Goal: Transaction & Acquisition: Obtain resource

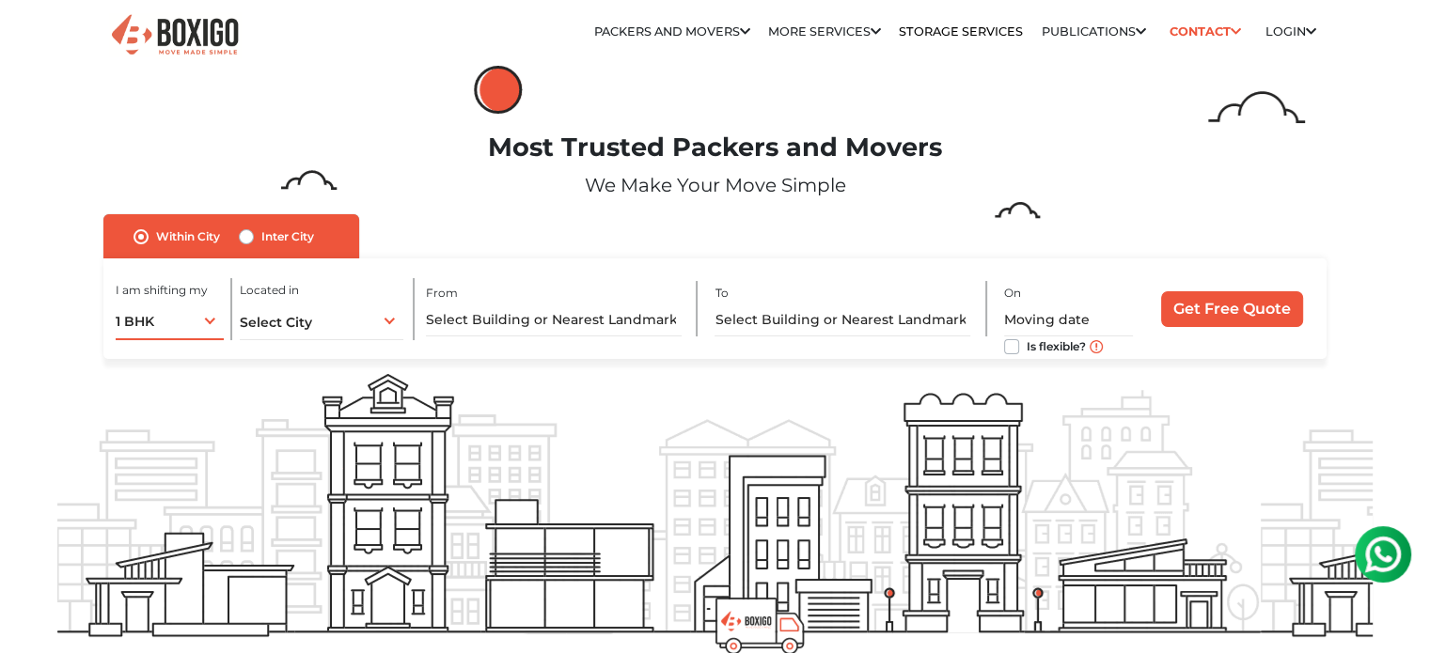
click at [213, 326] on div "1 BHK 1 BHK 2 BHK 3 BHK 3 + BHK FEW ITEMS" at bounding box center [170, 320] width 108 height 39
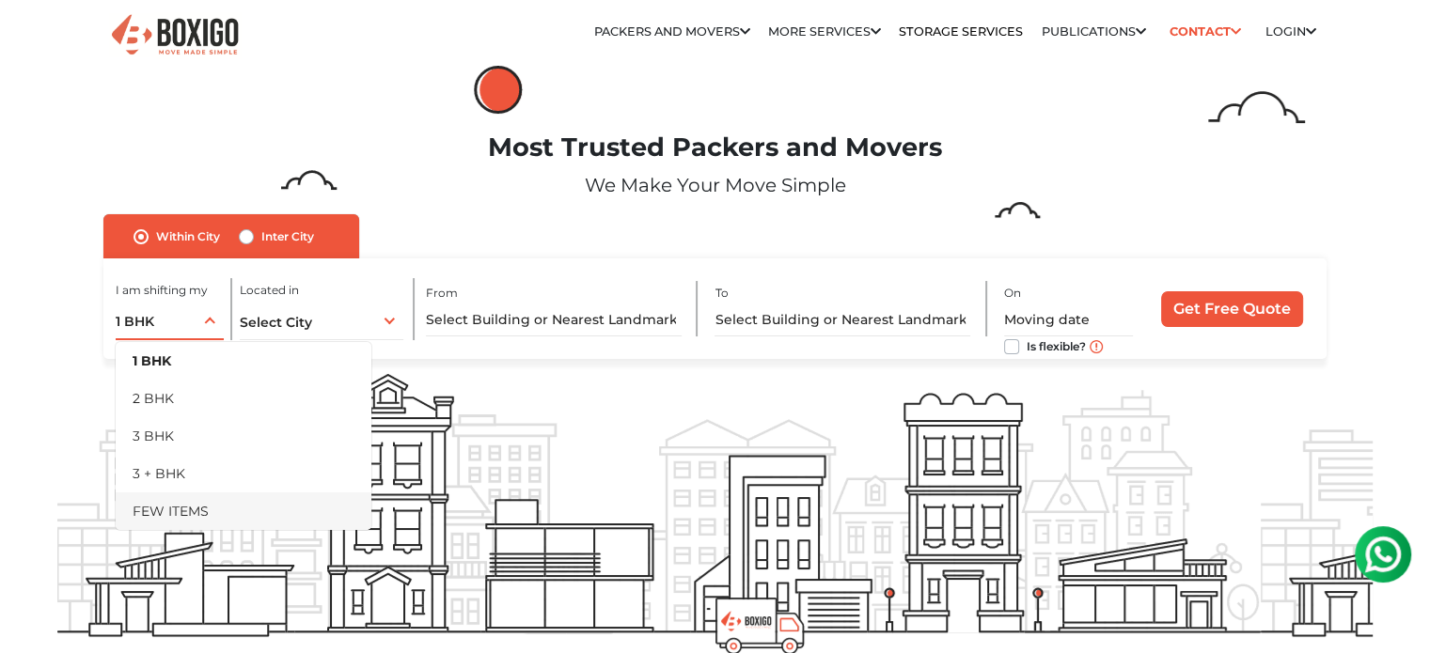
click at [209, 499] on li "FEW ITEMS" at bounding box center [244, 512] width 256 height 38
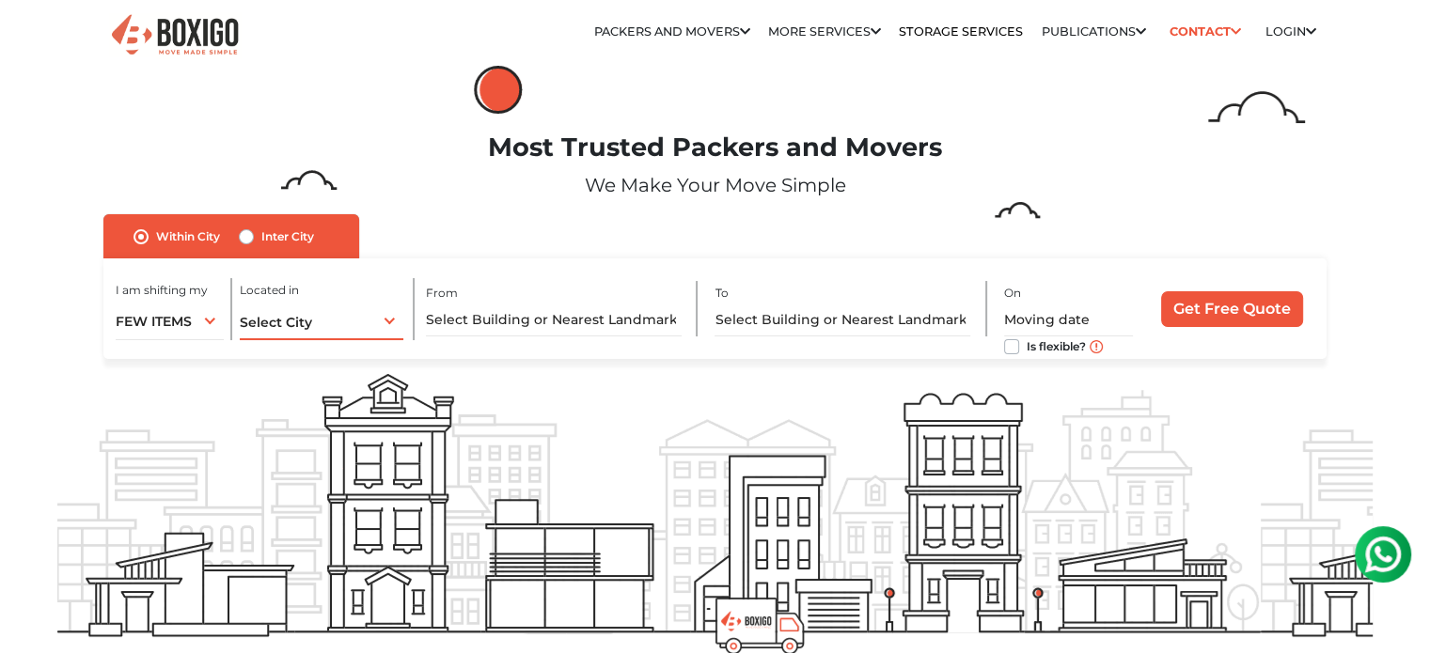
click at [392, 321] on div "Select City Select City [GEOGRAPHIC_DATA] [GEOGRAPHIC_DATA] [GEOGRAPHIC_DATA] […" at bounding box center [322, 320] width 164 height 39
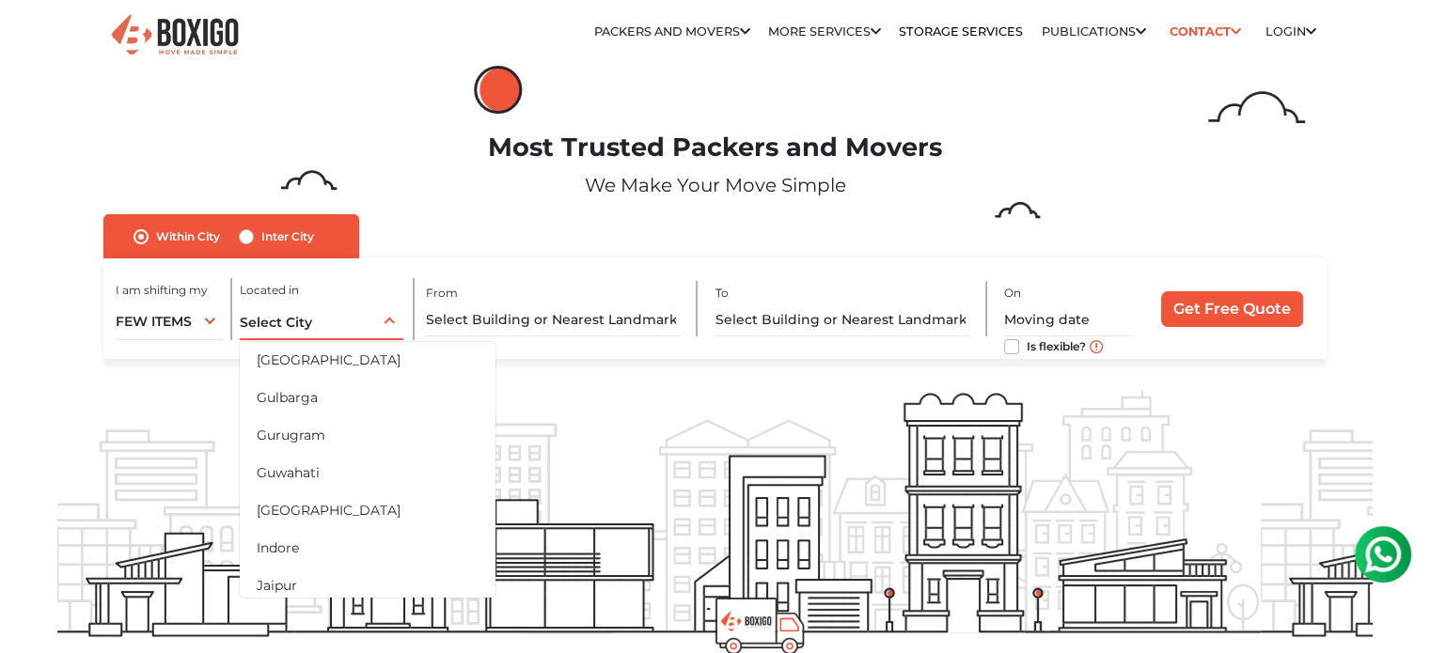
scroll to position [282, 0]
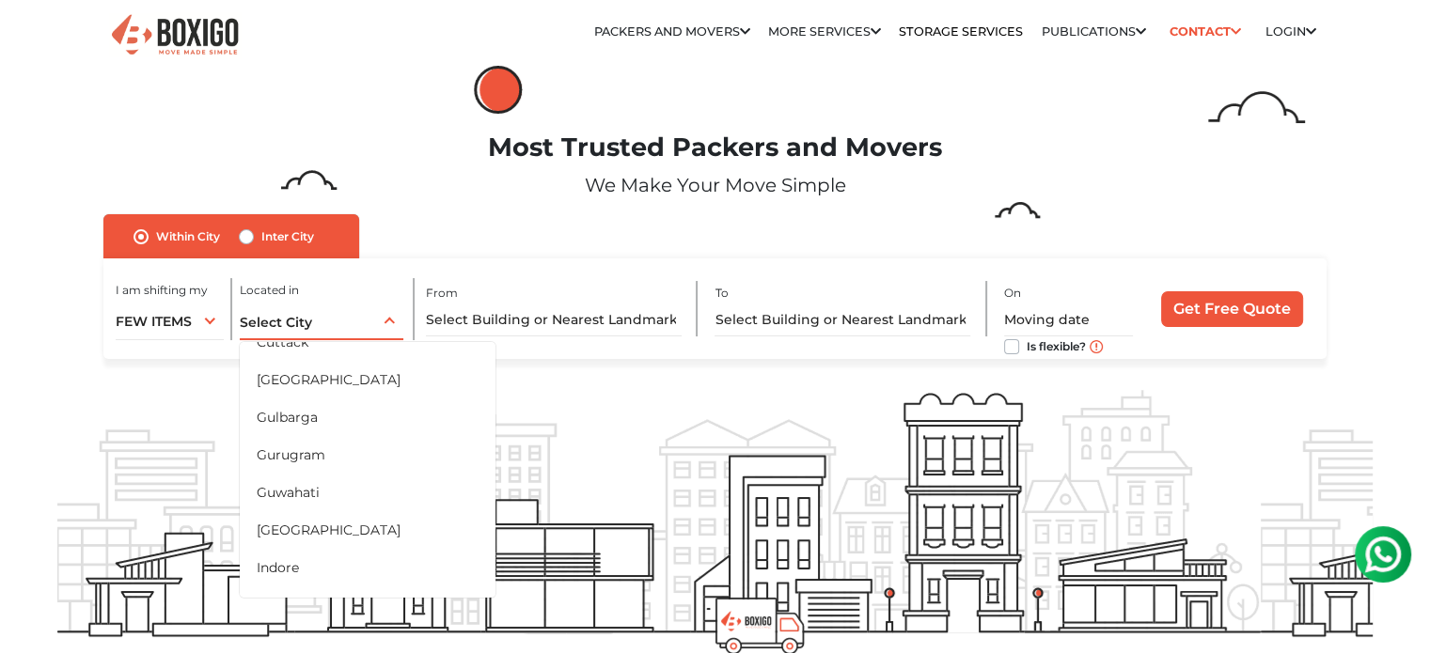
click at [352, 535] on li "[GEOGRAPHIC_DATA]" at bounding box center [368, 530] width 256 height 38
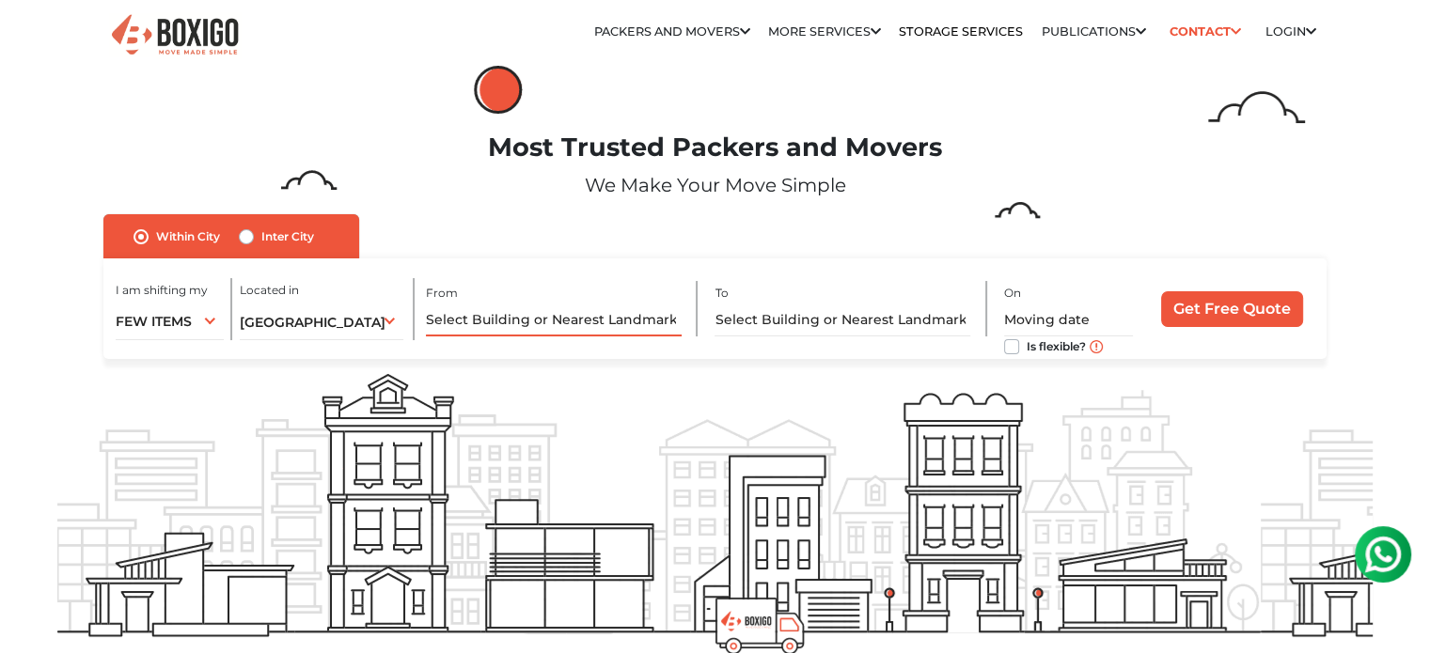
click at [521, 315] on input "text" at bounding box center [554, 320] width 256 height 33
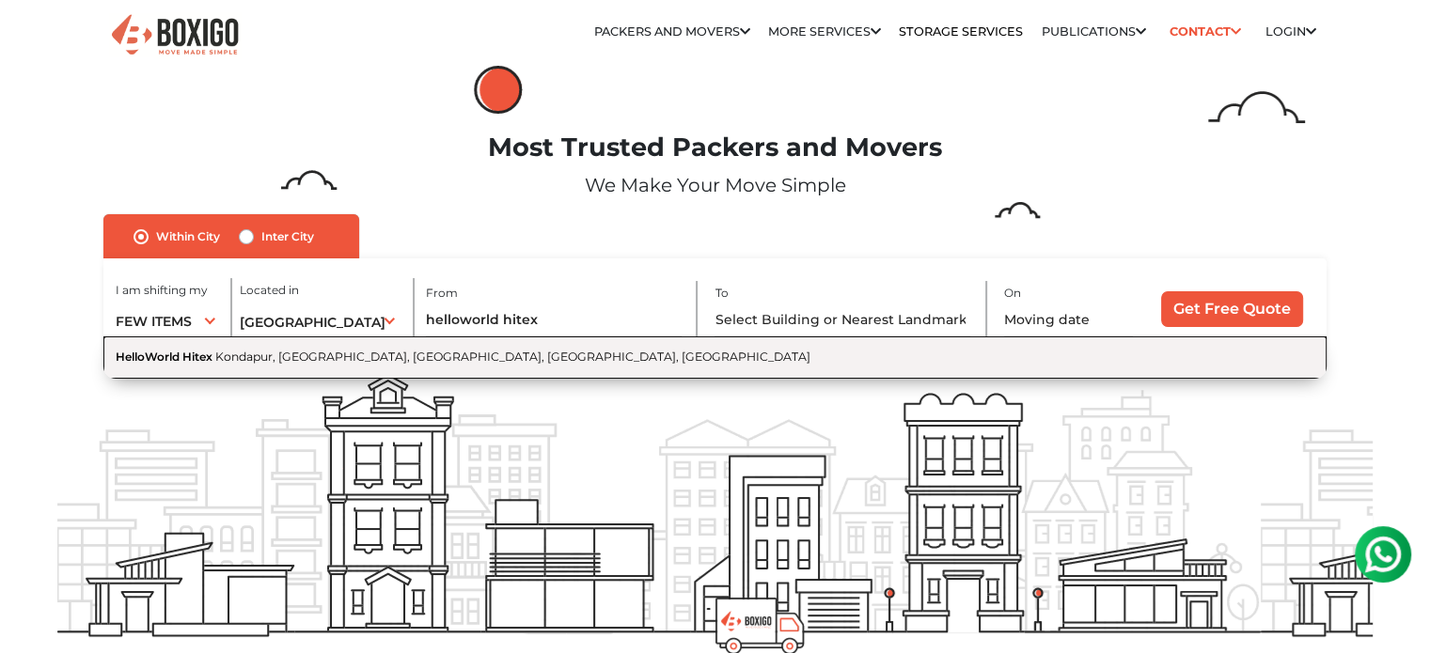
click at [361, 357] on span "Kondapur, [GEOGRAPHIC_DATA], [GEOGRAPHIC_DATA], [GEOGRAPHIC_DATA], [GEOGRAPHIC_…" at bounding box center [512, 357] width 595 height 14
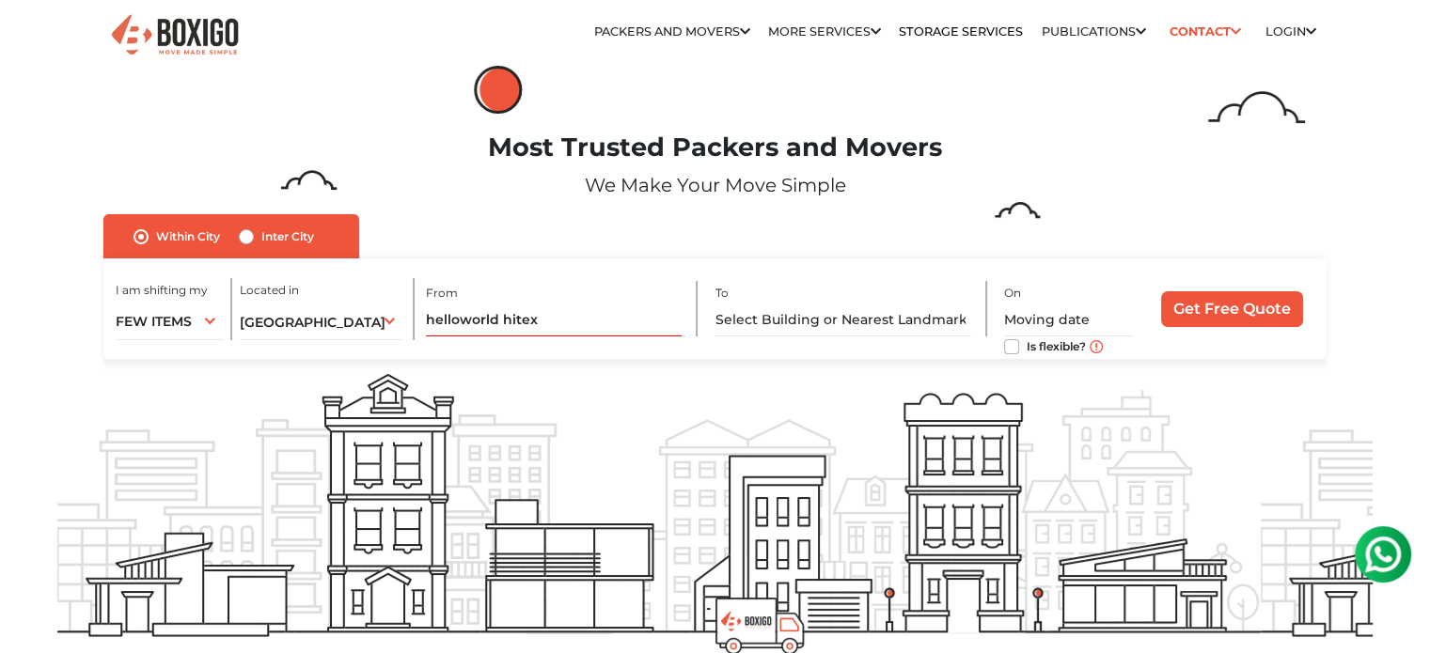
type input "HelloWorld Hitex, Kondapur, [GEOGRAPHIC_DATA], [GEOGRAPHIC_DATA], [GEOGRAPHIC_D…"
click at [820, 324] on input "text" at bounding box center [842, 320] width 256 height 33
click at [211, 296] on div "I am shifting my 1 BHK 2 BHK 3 BHK 3 + BHK FEW ITEMS FEW ITEMS 1 BHK 2 BHK 3 BH…" at bounding box center [174, 309] width 117 height 62
click at [972, 35] on link "Storage Services" at bounding box center [961, 31] width 124 height 14
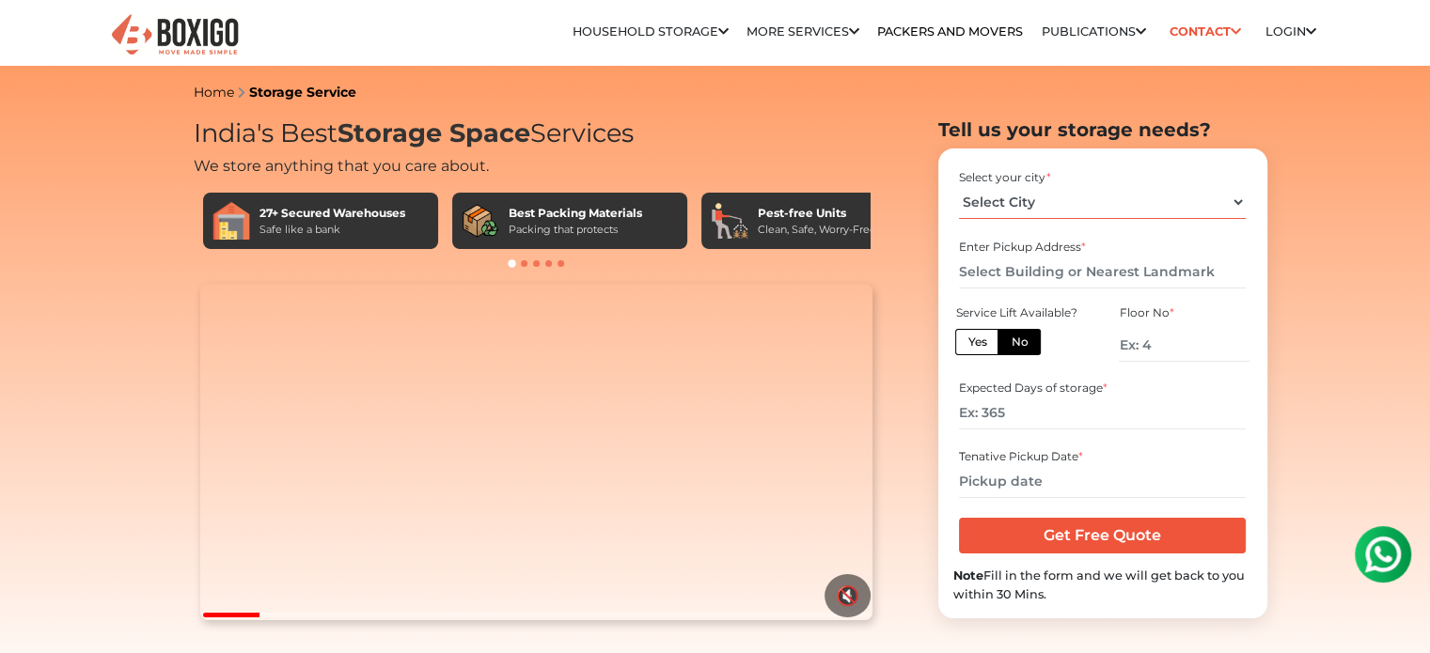
click at [1086, 201] on select "Select City [GEOGRAPHIC_DATA] [GEOGRAPHIC_DATA] [GEOGRAPHIC_DATA] [GEOGRAPHIC_D…" at bounding box center [1102, 202] width 287 height 33
select select "[GEOGRAPHIC_DATA]"
click at [959, 186] on select "Select City [GEOGRAPHIC_DATA] [GEOGRAPHIC_DATA] [GEOGRAPHIC_DATA] [GEOGRAPHIC_D…" at bounding box center [1102, 202] width 287 height 33
click at [1019, 273] on input "text" at bounding box center [1102, 272] width 287 height 33
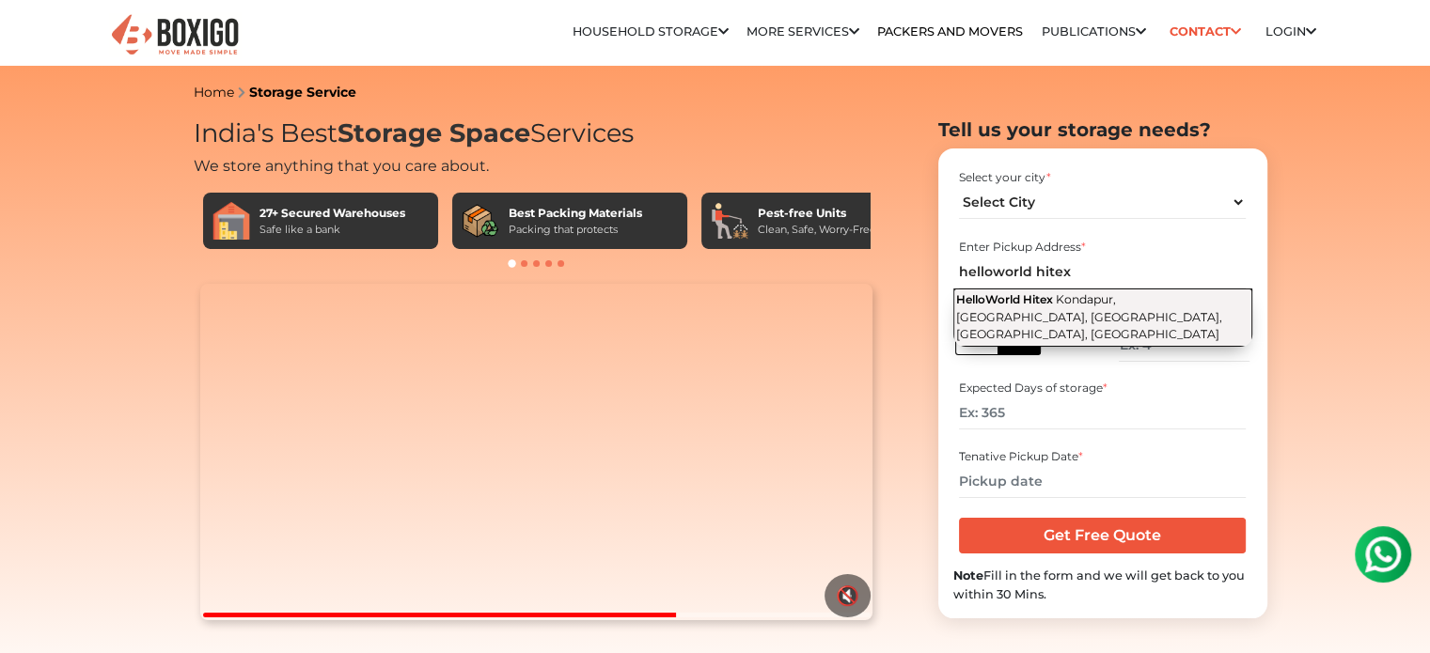
click at [1133, 295] on span "Kondapur, [GEOGRAPHIC_DATA], [GEOGRAPHIC_DATA], [GEOGRAPHIC_DATA], [GEOGRAPHIC_…" at bounding box center [1089, 316] width 266 height 49
type input "HelloWorld Hitex, Kondapur, [GEOGRAPHIC_DATA], [GEOGRAPHIC_DATA], [GEOGRAPHIC_D…"
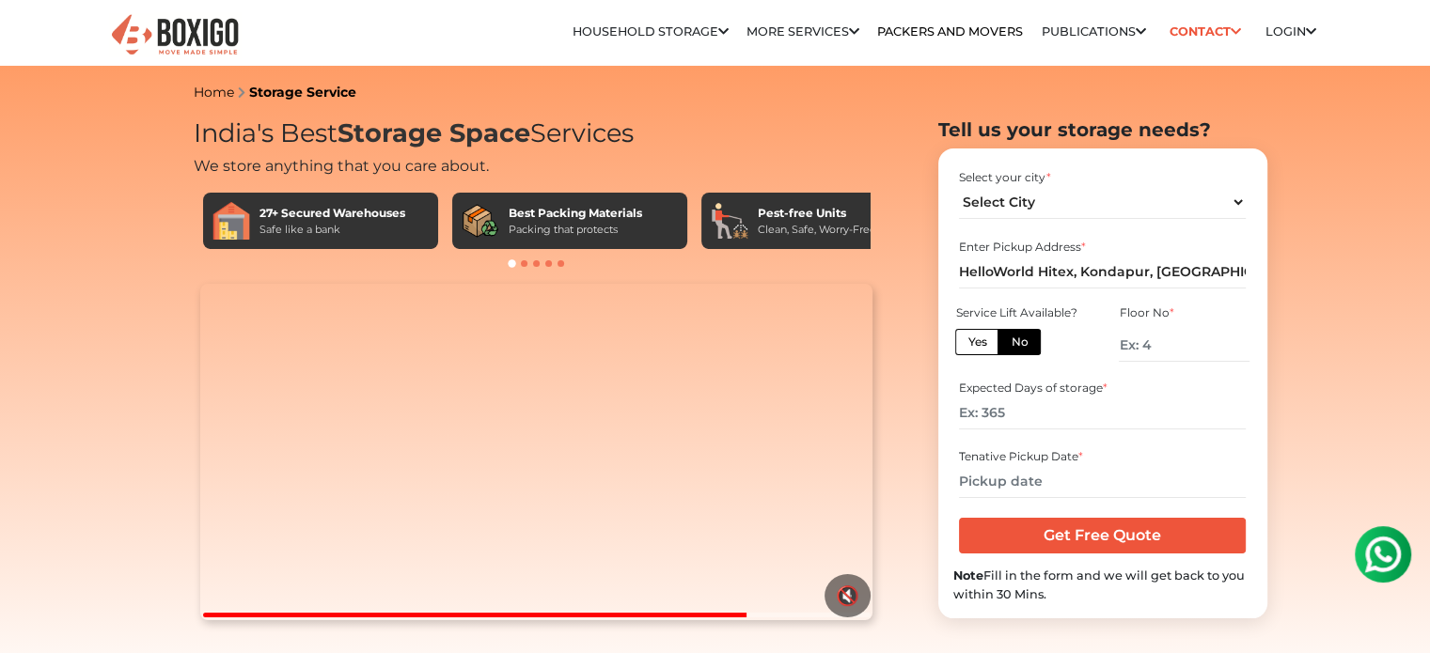
click at [974, 343] on label "Yes" at bounding box center [976, 342] width 43 height 26
click at [974, 343] on input "Yes" at bounding box center [973, 340] width 12 height 12
radio input "true"
click at [1057, 416] on input "number" at bounding box center [1102, 413] width 287 height 33
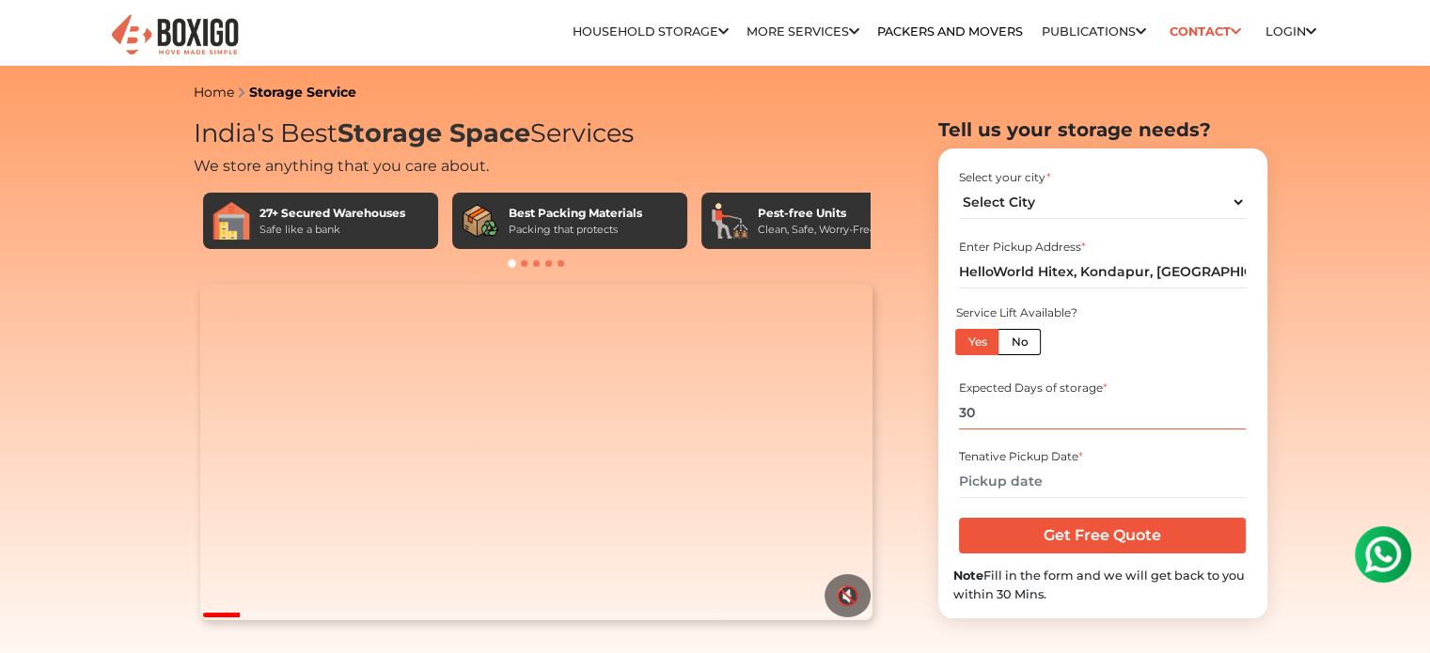
type input "30"
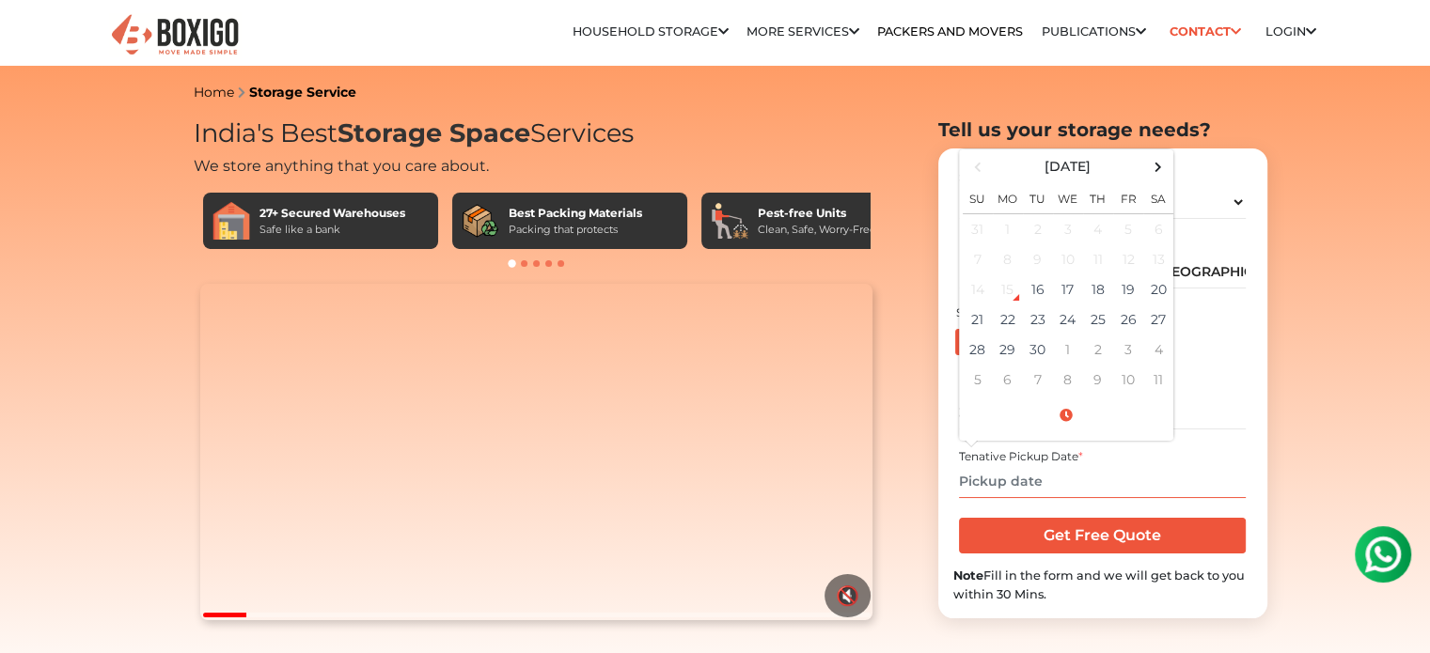
click at [1060, 486] on input "text" at bounding box center [1102, 481] width 287 height 33
click at [1072, 285] on td "17" at bounding box center [1068, 289] width 30 height 30
drag, startPoint x: 1034, startPoint y: 481, endPoint x: 1047, endPoint y: 481, distance: 13.2
click at [1047, 481] on input "[DATE] 12:00 AM" at bounding box center [1102, 481] width 287 height 33
type input "[DATE] 10:00 AM"
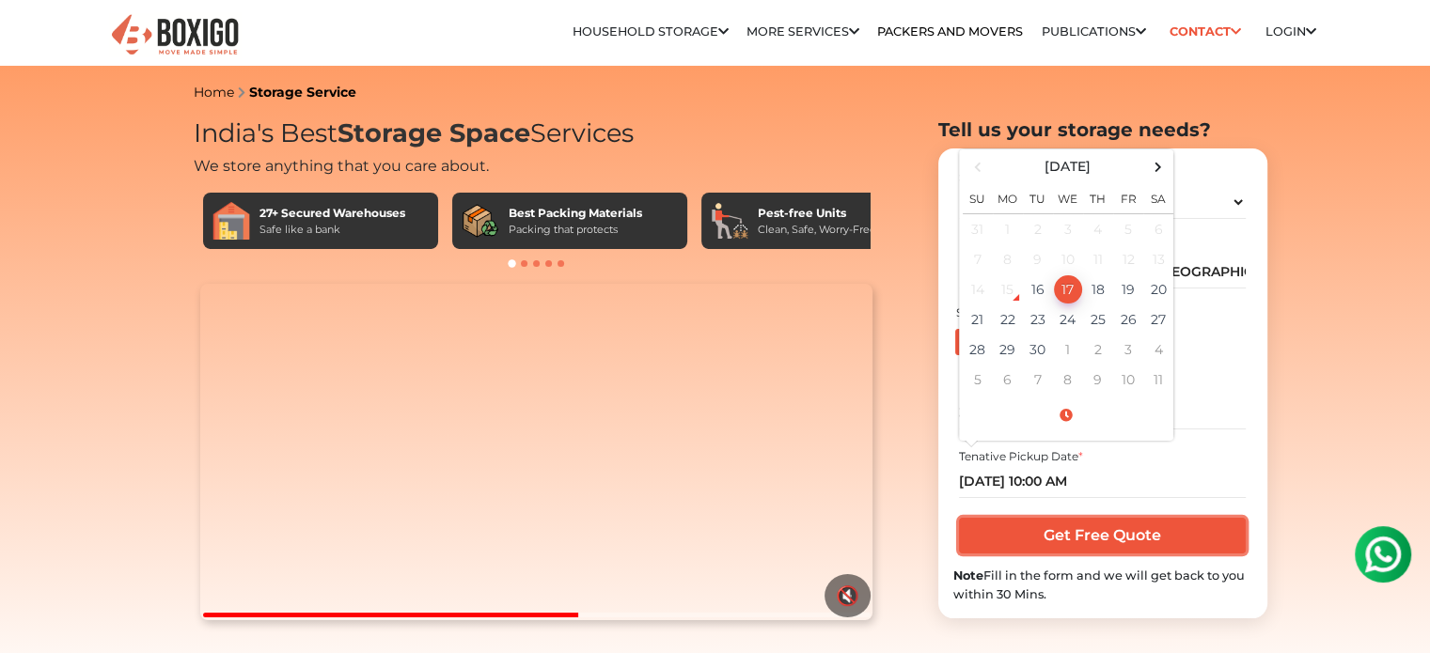
click at [1083, 536] on input "Get Free Quote" at bounding box center [1102, 536] width 287 height 36
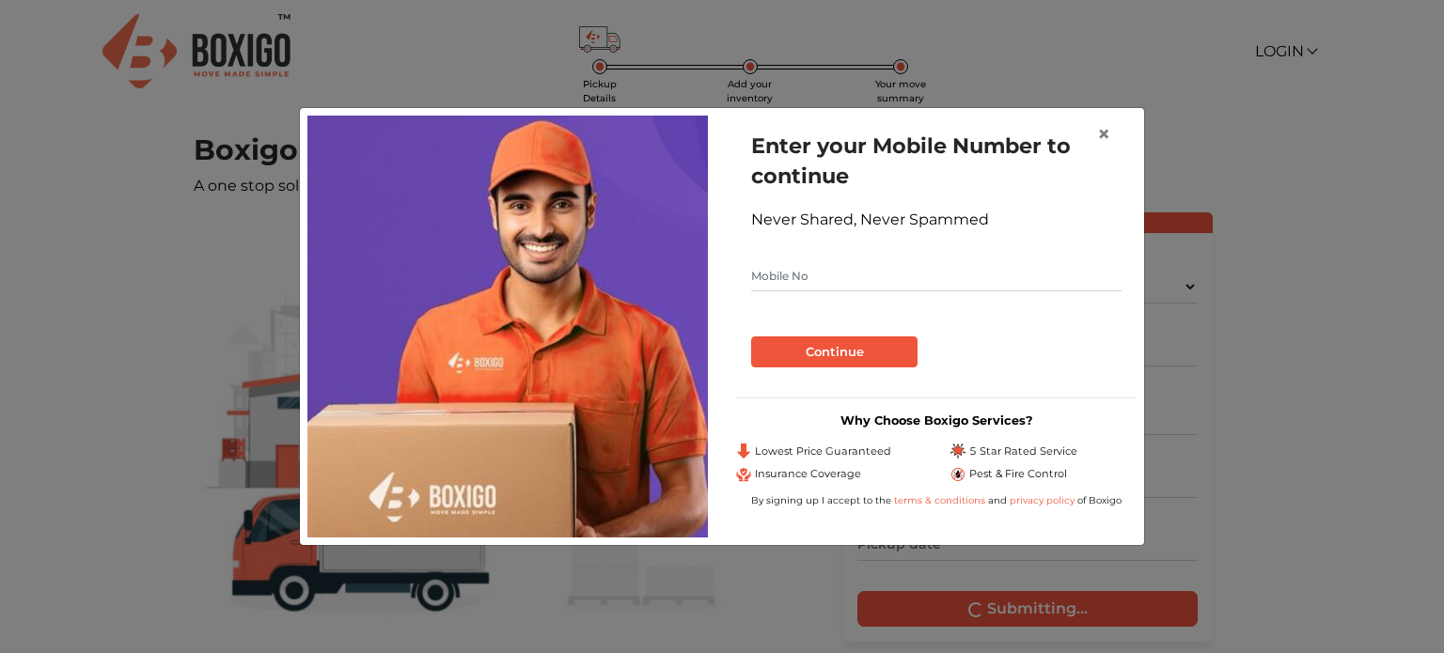
click at [816, 268] on input "text" at bounding box center [936, 276] width 370 height 30
type input "9900147662"
click at [846, 349] on button "Continue" at bounding box center [834, 353] width 166 height 32
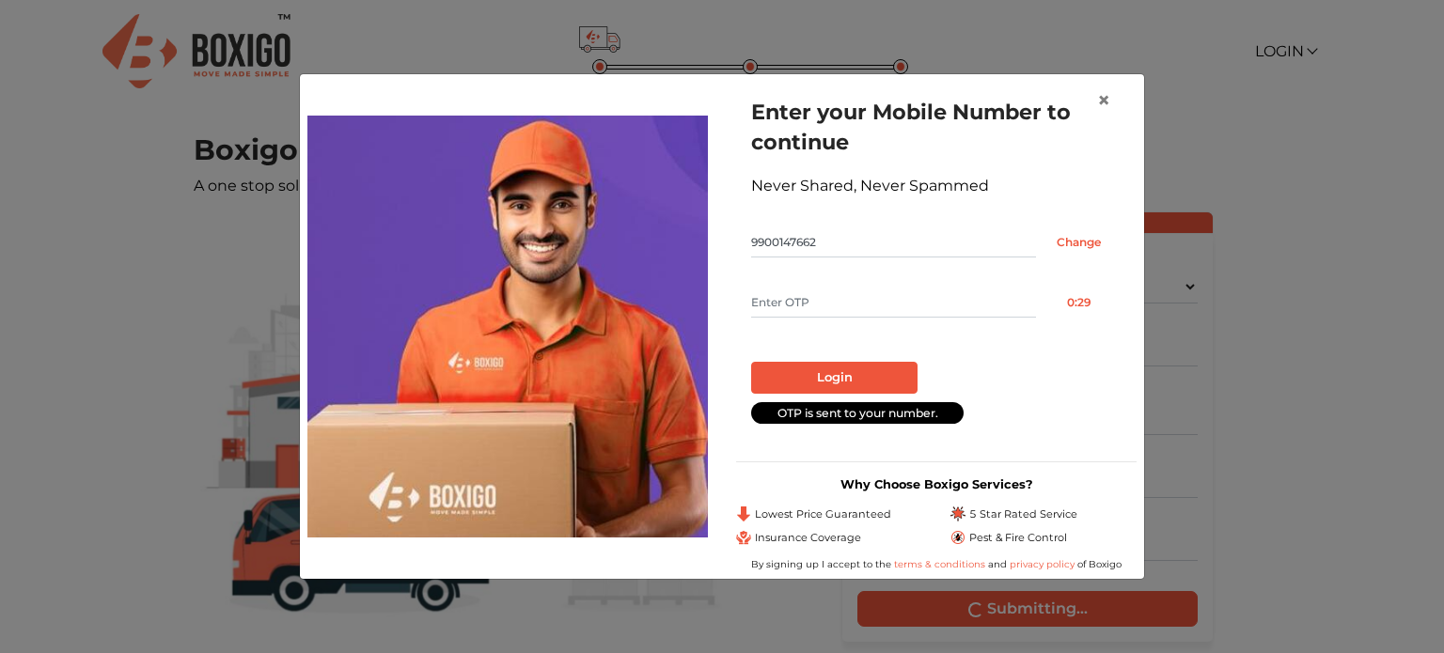
click at [805, 305] on input "text" at bounding box center [893, 303] width 285 height 30
type input "8770"
click at [838, 384] on button "Login" at bounding box center [834, 378] width 166 height 32
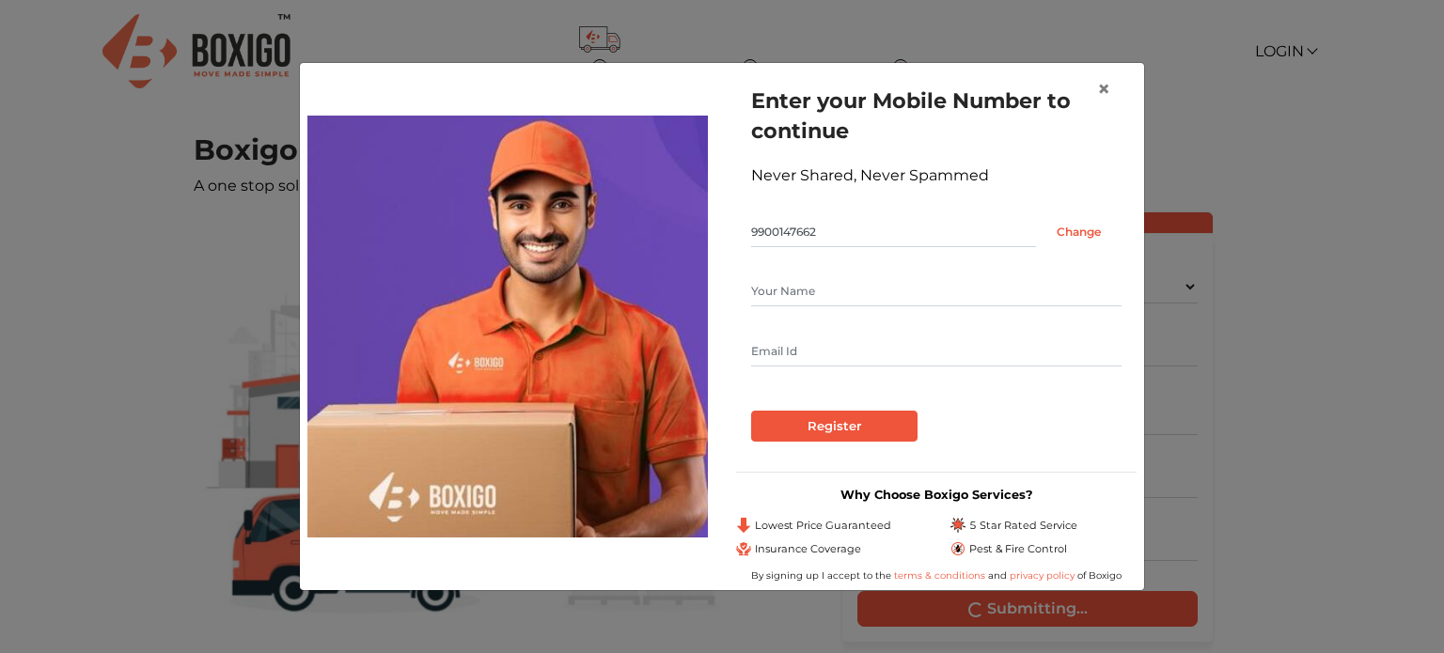
click at [826, 285] on input "text" at bounding box center [936, 291] width 370 height 30
type input "prajilesh valiyakuniyil"
type input "prajilesh@rediffmail.com"
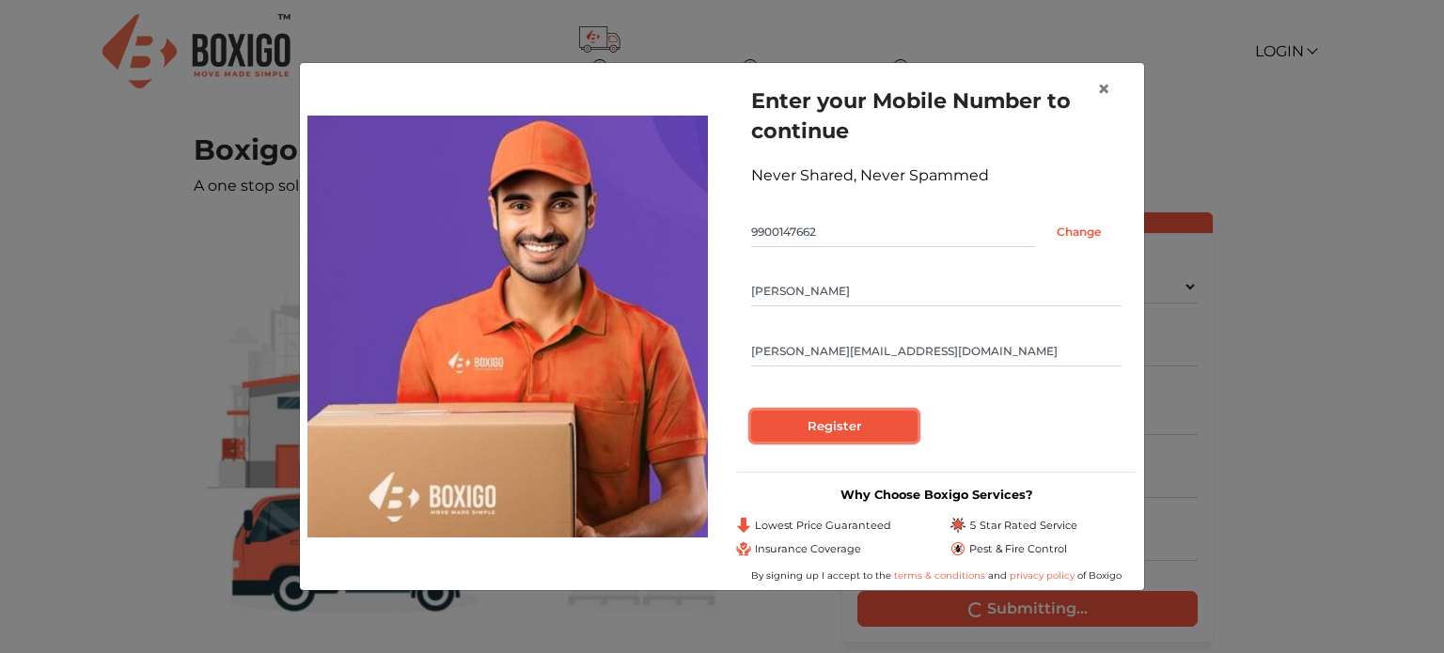
click at [864, 435] on input "Register" at bounding box center [834, 427] width 166 height 32
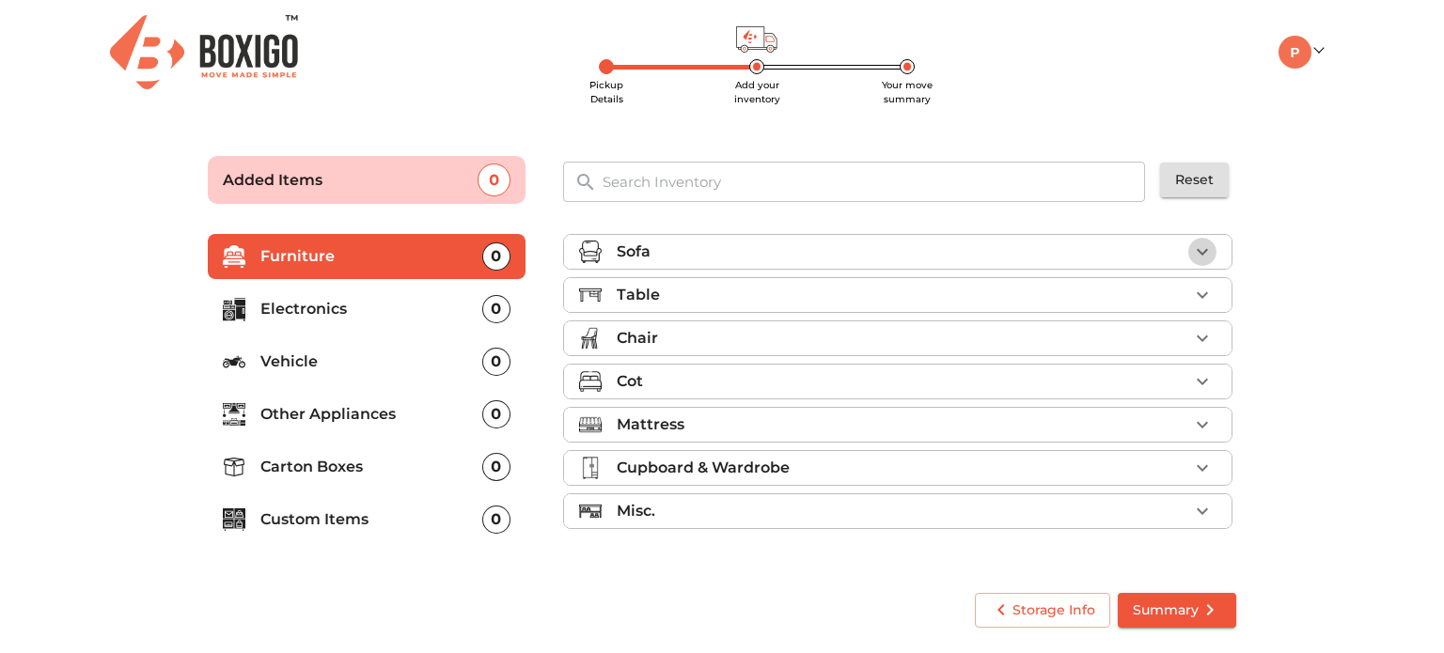
click at [1210, 247] on icon "button" at bounding box center [1202, 252] width 23 height 23
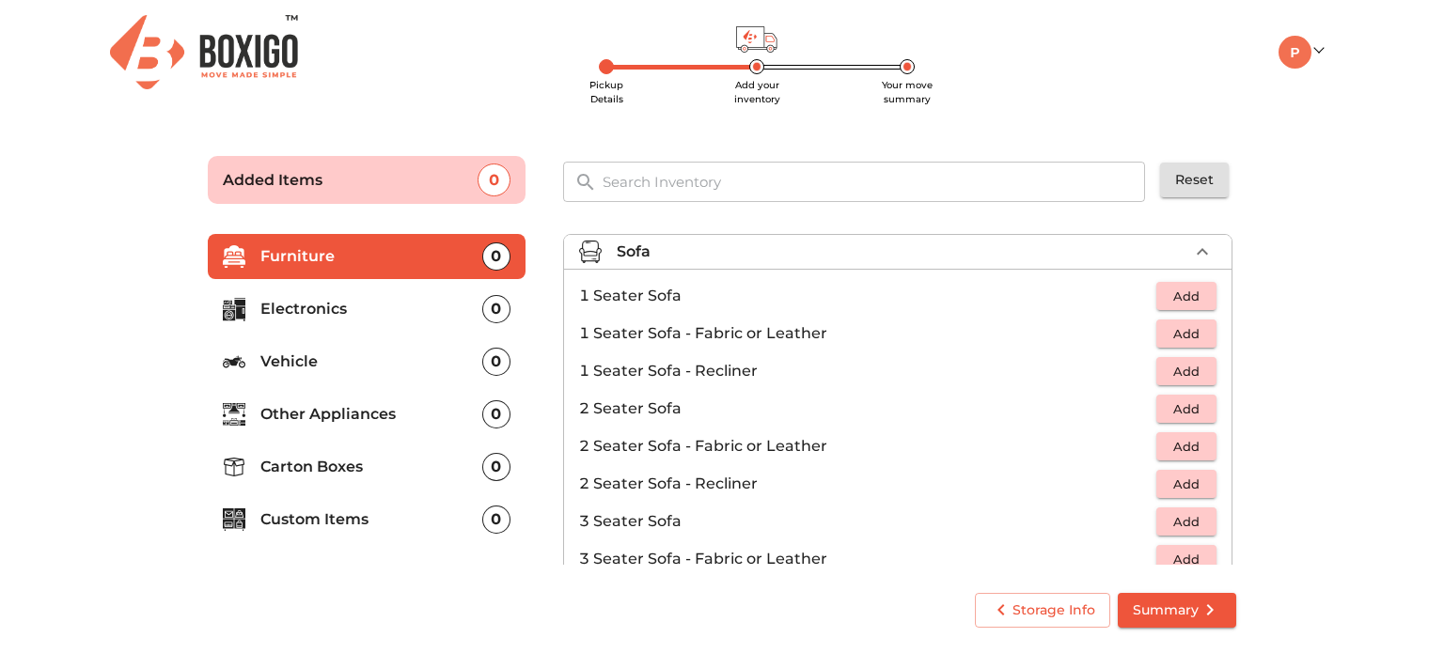
click at [1210, 247] on li "Sofa" at bounding box center [897, 252] width 667 height 34
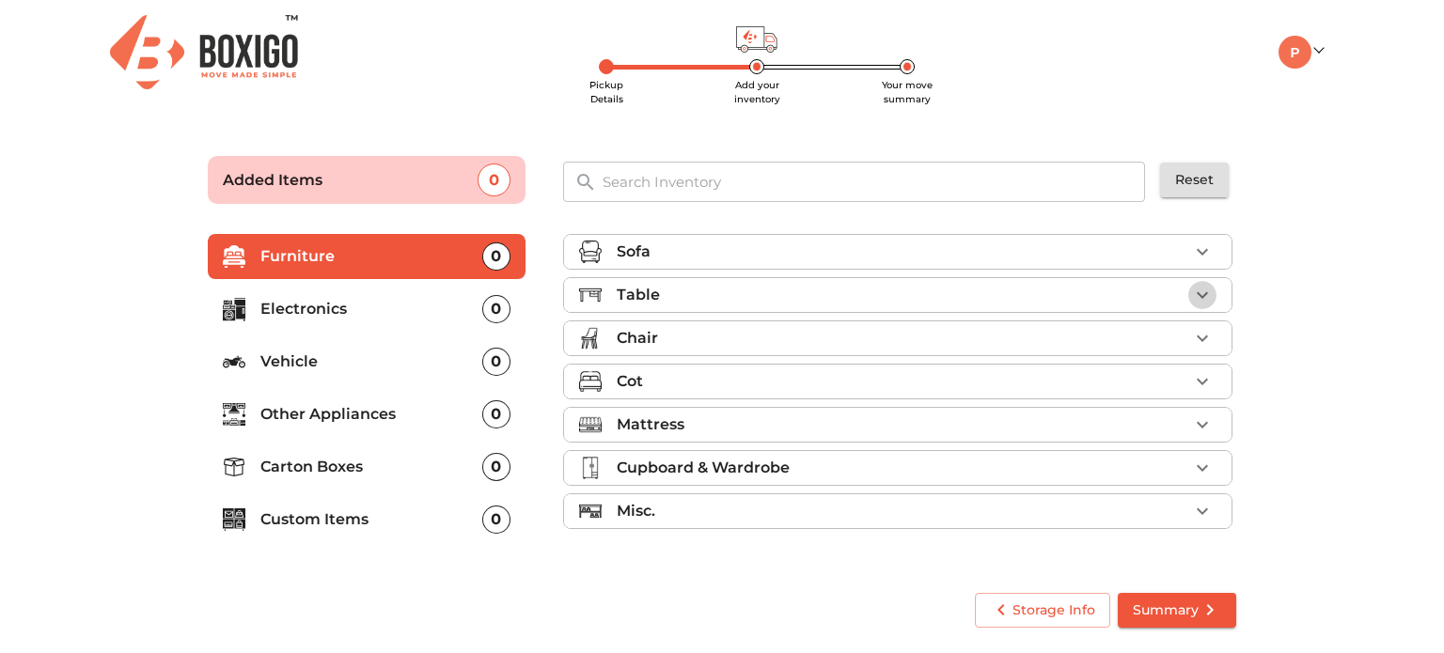
click at [1207, 293] on icon "button" at bounding box center [1202, 295] width 23 height 23
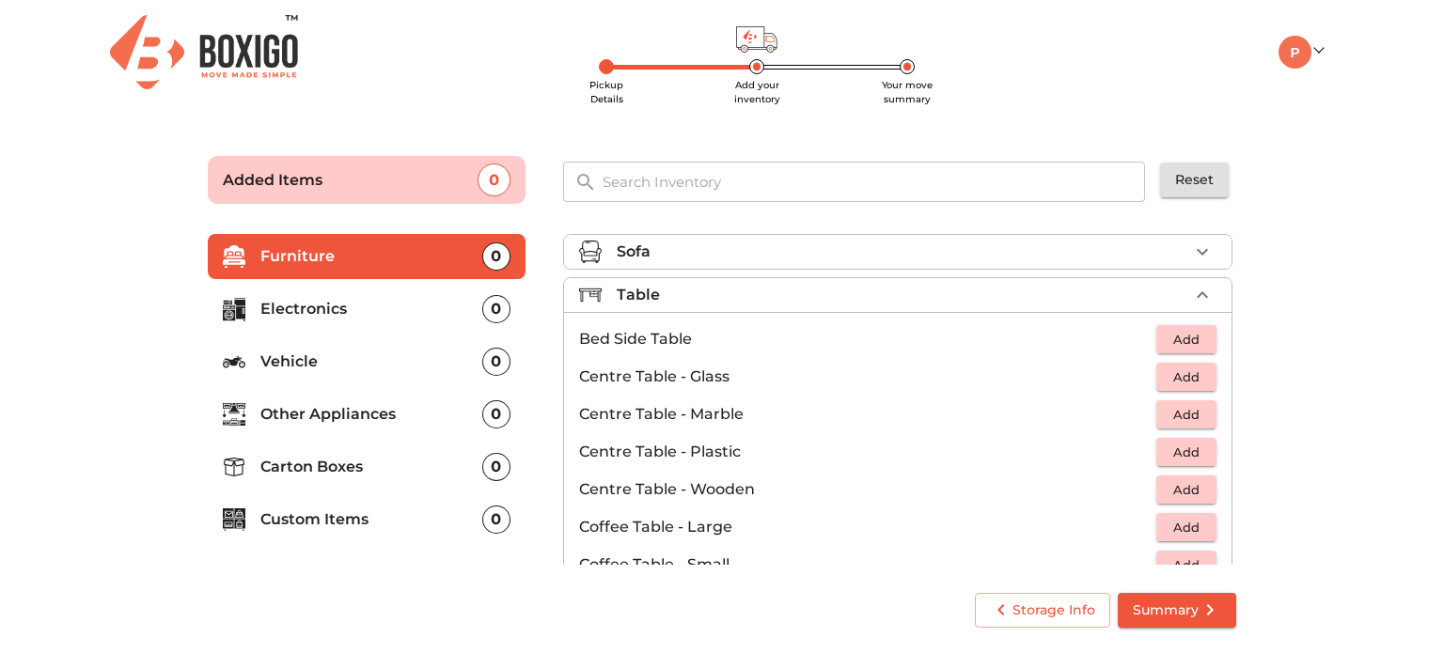
click at [1207, 293] on li "Table" at bounding box center [897, 295] width 667 height 34
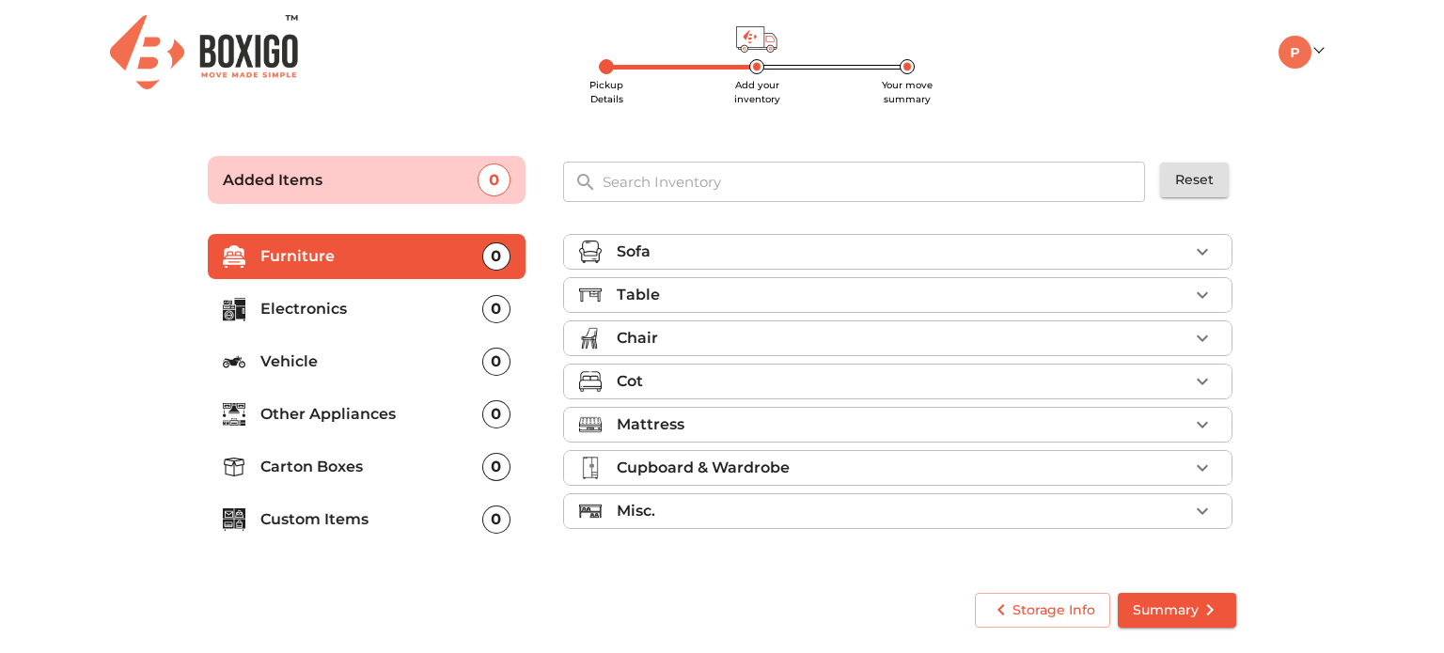
click at [1218, 503] on li "Misc." at bounding box center [897, 511] width 667 height 34
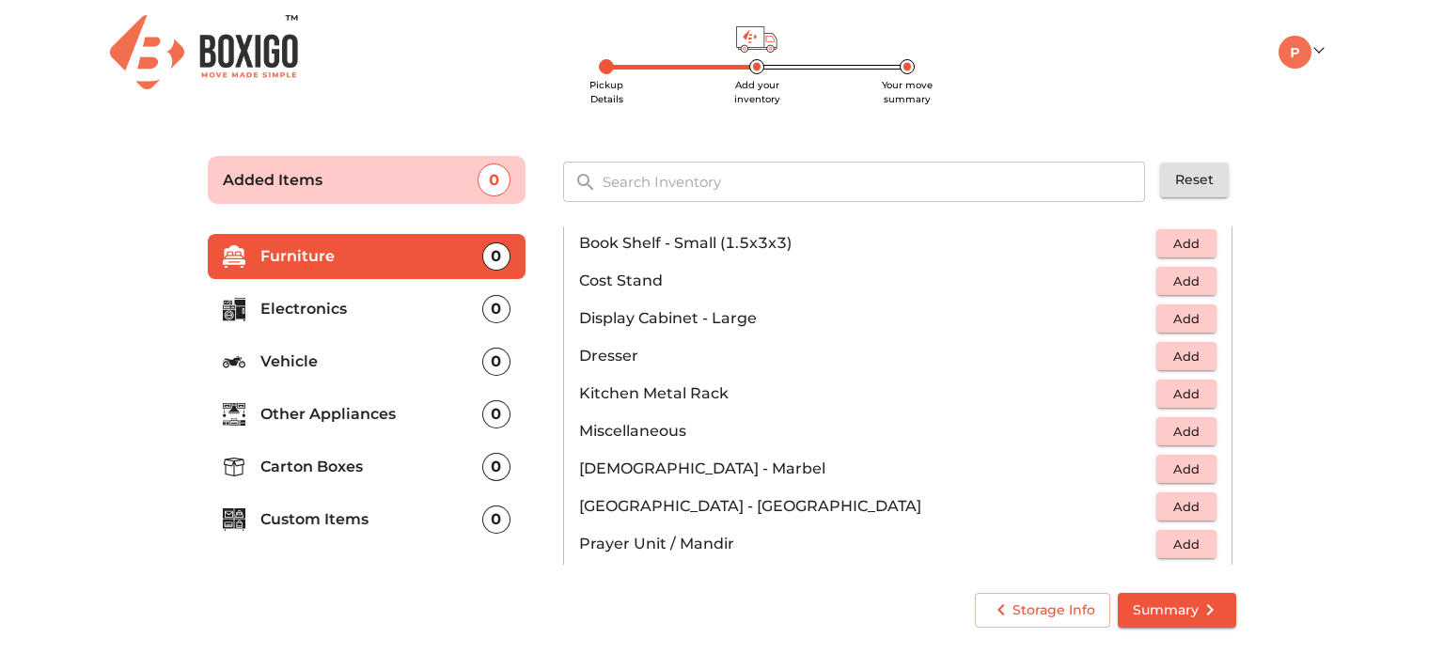
scroll to position [632, 0]
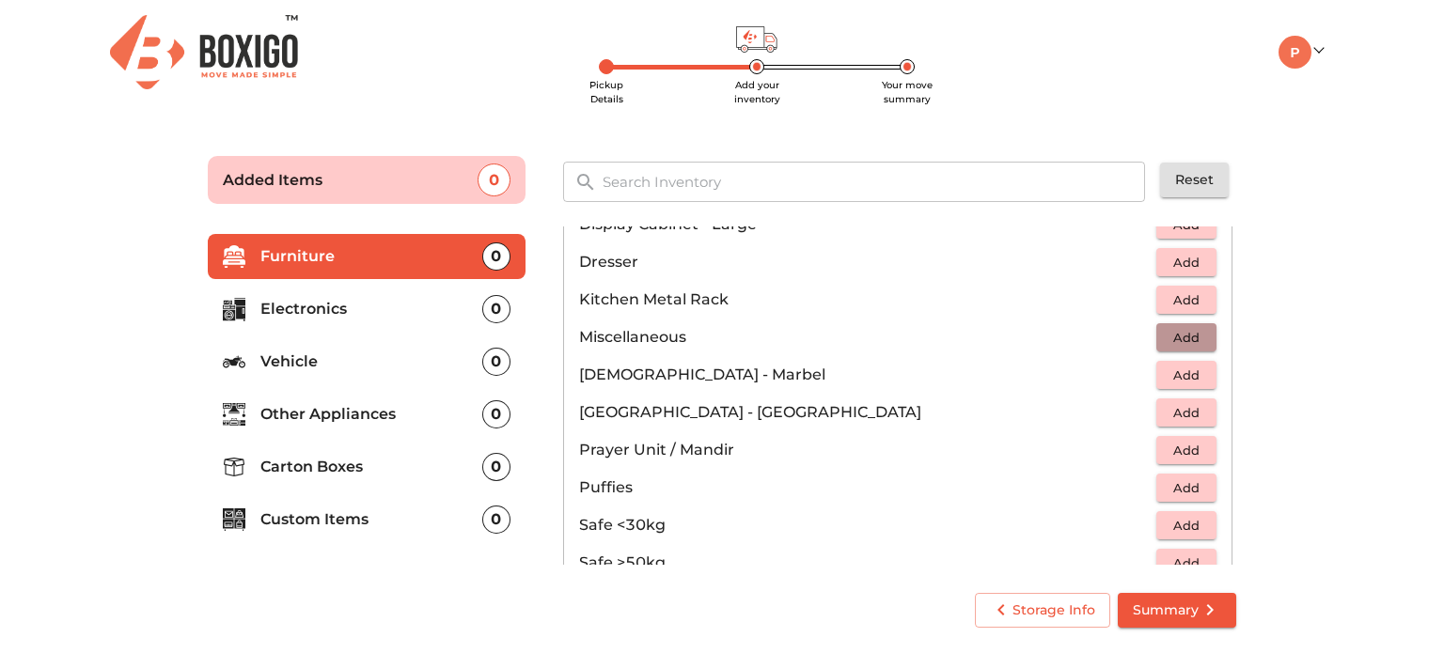
click at [1188, 331] on span "Add" at bounding box center [1186, 338] width 41 height 22
click at [1196, 331] on icon "button" at bounding box center [1202, 337] width 13 height 13
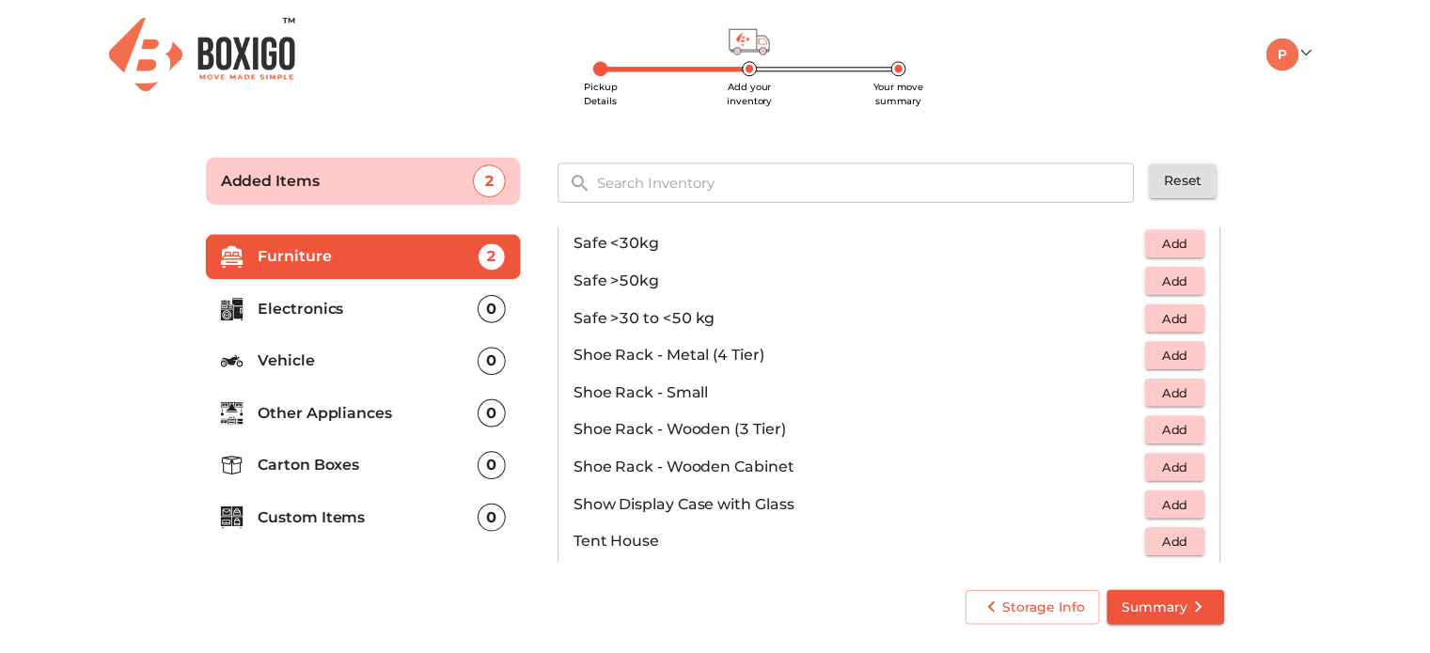
scroll to position [1008, 0]
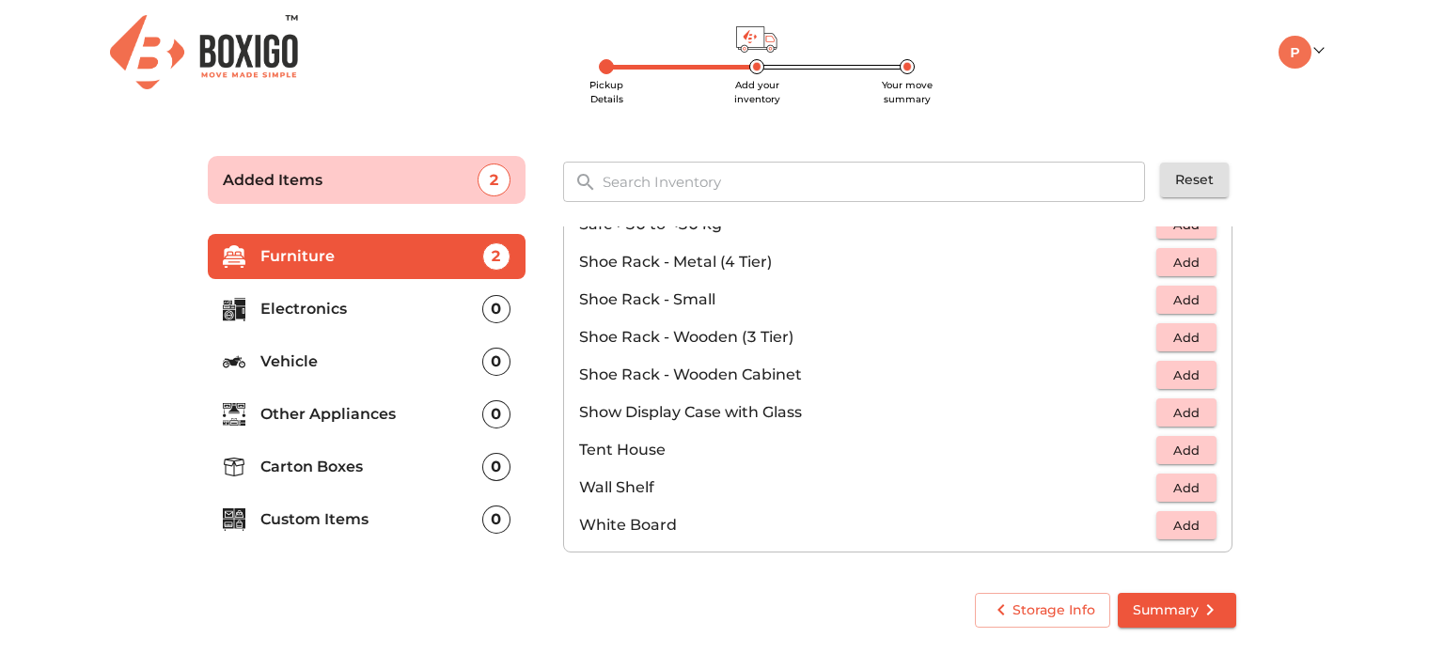
click at [1180, 614] on span "Summary" at bounding box center [1177, 610] width 88 height 23
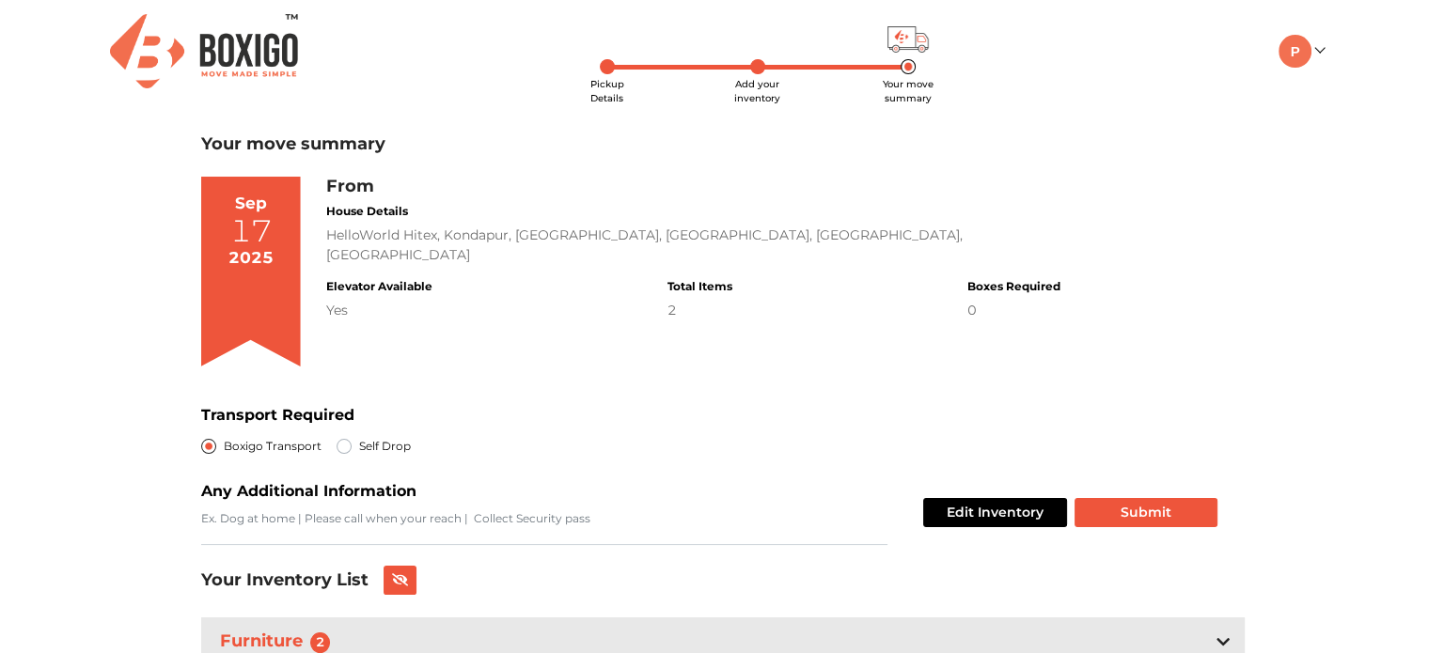
scroll to position [81, 0]
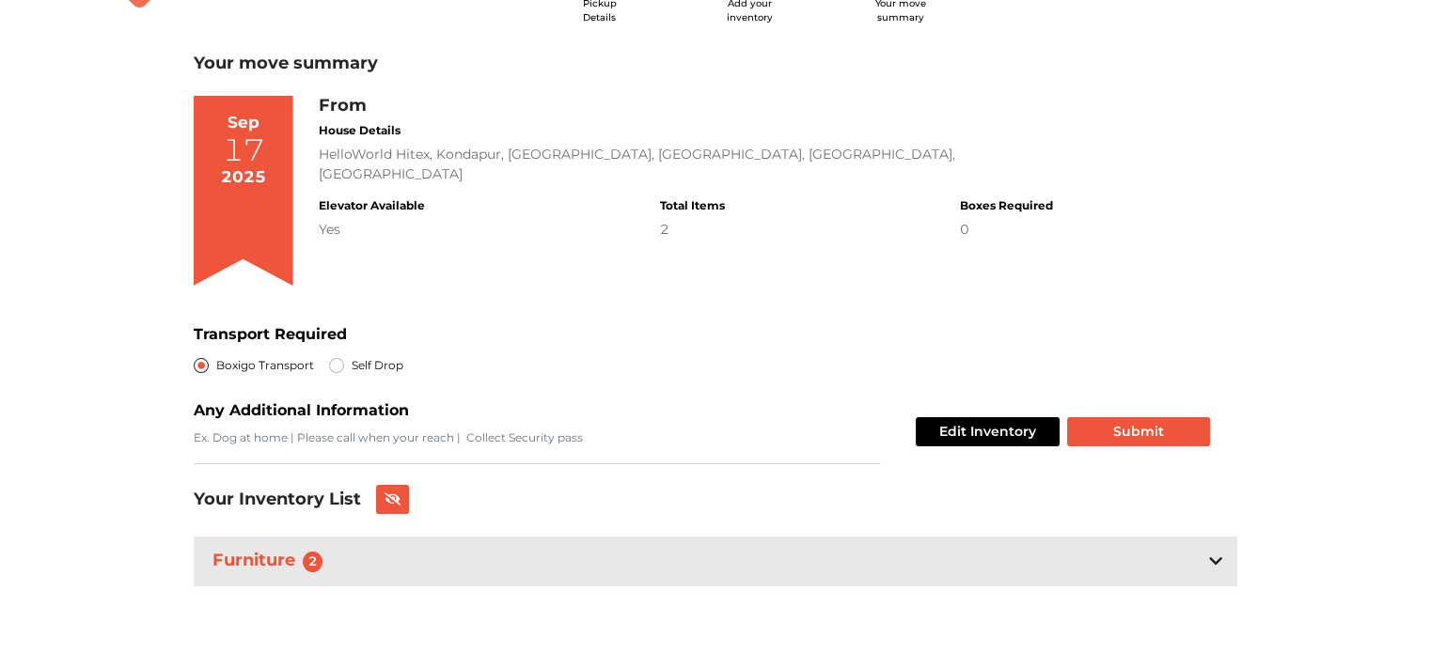
click at [352, 364] on label "Self Drop" at bounding box center [378, 365] width 52 height 23
click at [339, 364] on input "Self Drop" at bounding box center [336, 363] width 15 height 19
radio input "true"
radio input "false"
click at [1149, 432] on button "Submit" at bounding box center [1138, 431] width 143 height 29
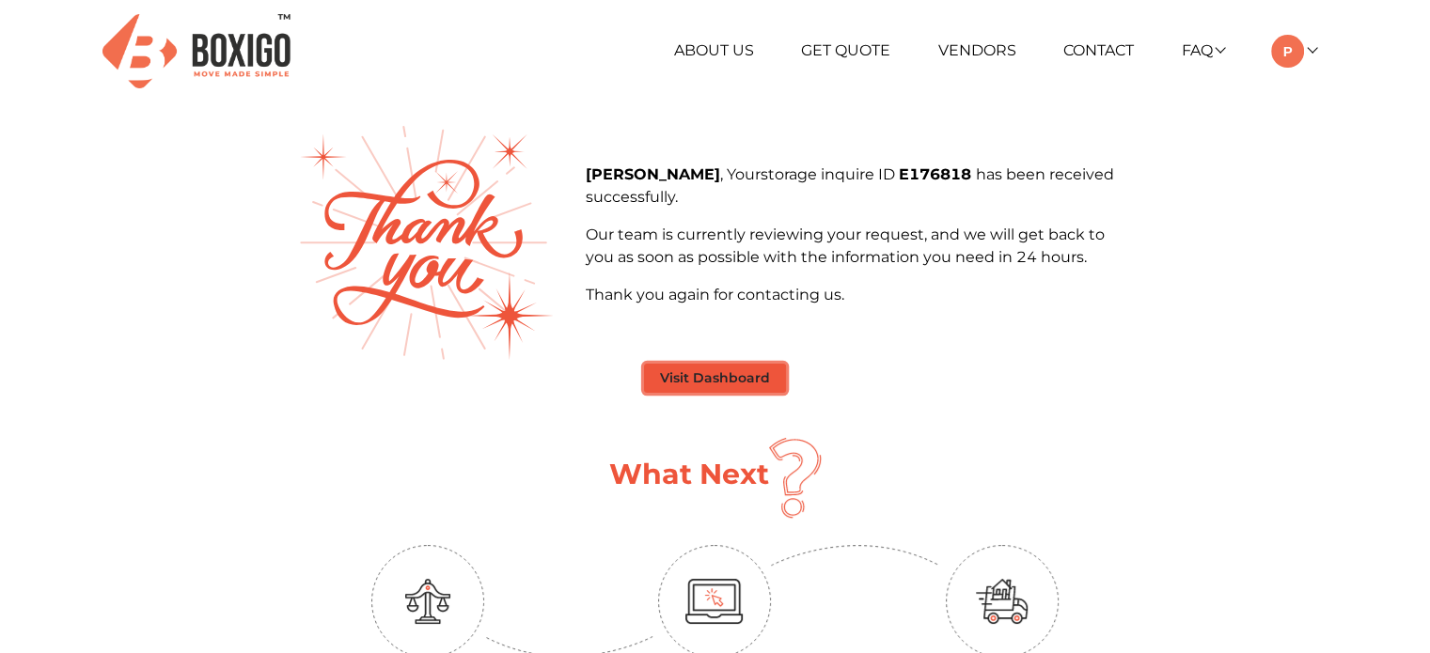
click at [722, 383] on button "Visit Dashboard" at bounding box center [715, 378] width 142 height 29
